Goal: Information Seeking & Learning: Learn about a topic

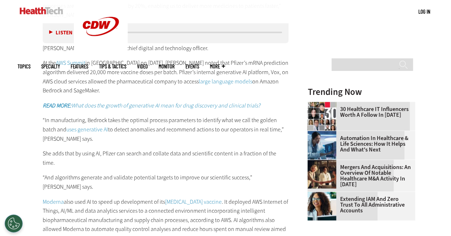
scroll to position [754, 0]
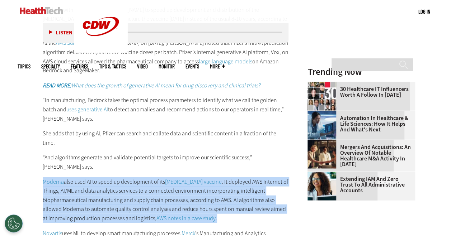
drag, startPoint x: 40, startPoint y: 158, endPoint x: 220, endPoint y: 196, distance: 183.6
drag, startPoint x: 220, startPoint y: 196, endPoint x: 220, endPoint y: 202, distance: 5.0
click at [220, 202] on p "Moderna also used AI to speed up development of its COVID-19 vaccine . It deplo…" at bounding box center [166, 200] width 246 height 46
click at [220, 200] on p "Moderna also used AI to speed up development of its COVID-19 vaccine . It deplo…" at bounding box center [166, 200] width 246 height 46
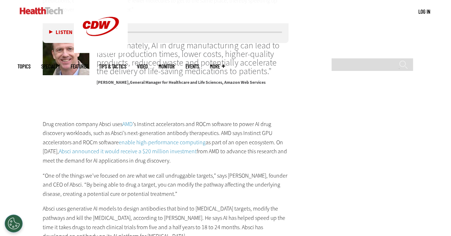
scroll to position [1185, 0]
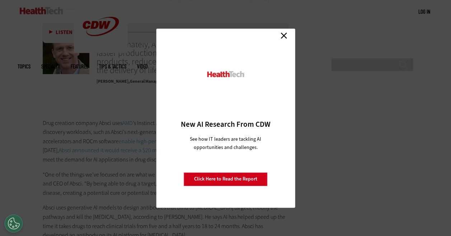
click at [285, 35] on link "Close" at bounding box center [283, 35] width 11 height 11
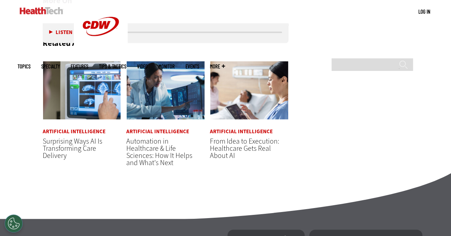
scroll to position [1687, 0]
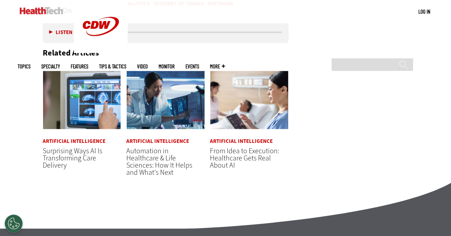
click at [240, 139] on link "Artificial Intelligence" at bounding box center [241, 141] width 63 height 5
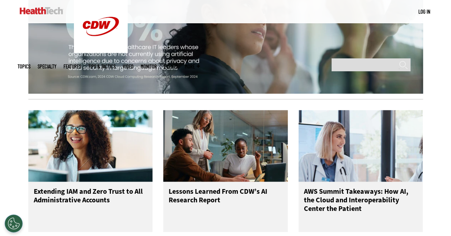
scroll to position [968, 0]
